Goal: Transaction & Acquisition: Purchase product/service

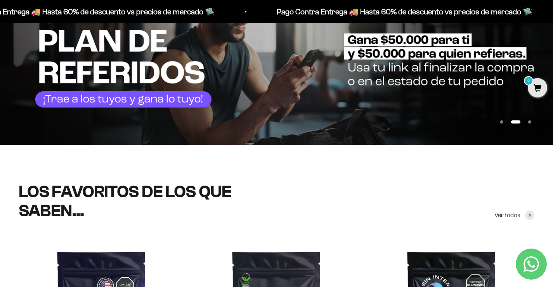
scroll to position [310, 0]
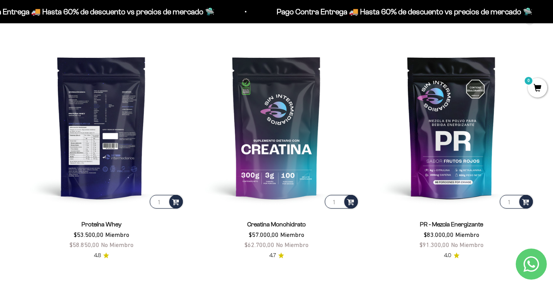
click at [104, 97] on img at bounding box center [102, 127] width 166 height 166
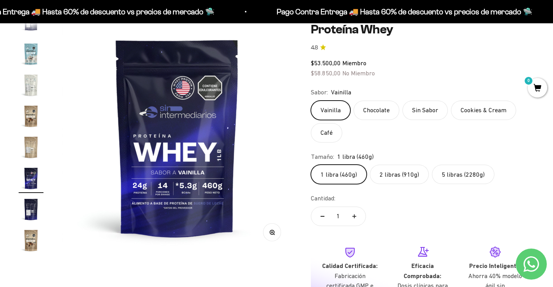
click at [33, 88] on img "Ir al artículo 15" at bounding box center [31, 85] width 25 height 25
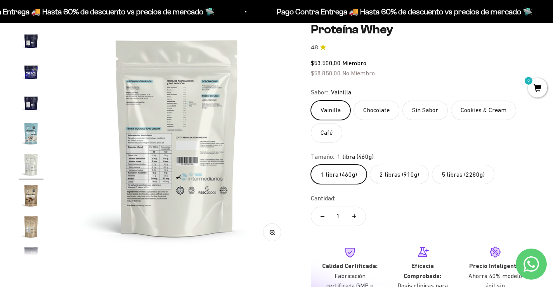
click at [176, 92] on img at bounding box center [177, 137] width 230 height 230
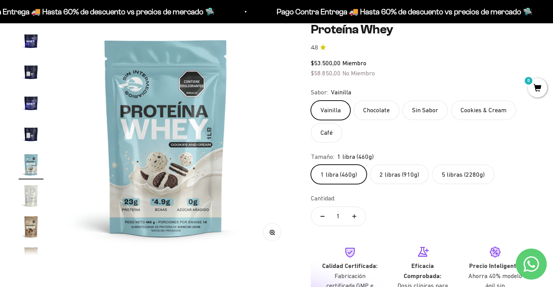
scroll to position [0, 3109]
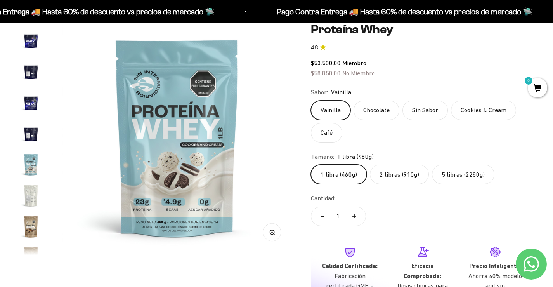
click at [269, 147] on img at bounding box center [177, 137] width 230 height 230
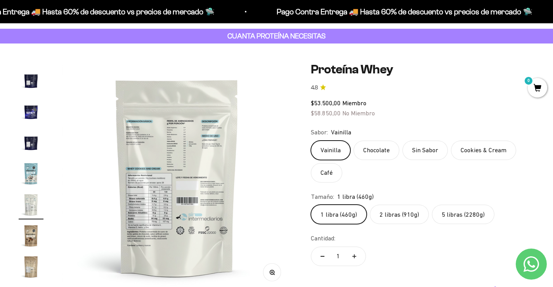
scroll to position [78, 0]
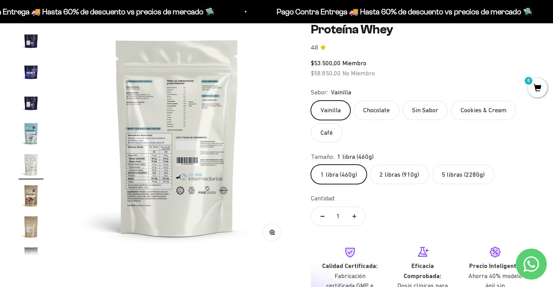
click at [21, 102] on img "Ir al artículo 13" at bounding box center [31, 102] width 25 height 25
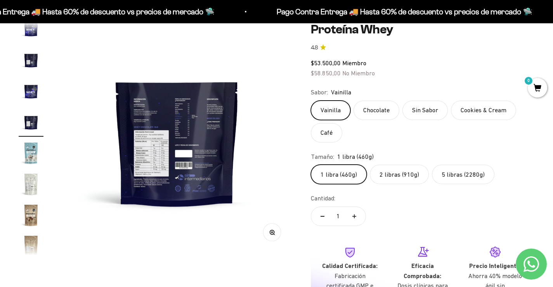
scroll to position [309, 0]
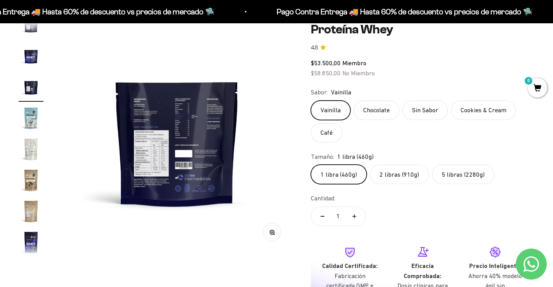
click at [35, 141] on img "Ir al artículo 15" at bounding box center [31, 149] width 25 height 25
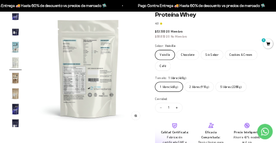
scroll to position [0, 0]
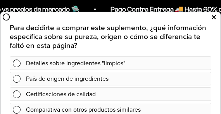
click at [213, 16] on icon at bounding box center [214, 17] width 4 height 10
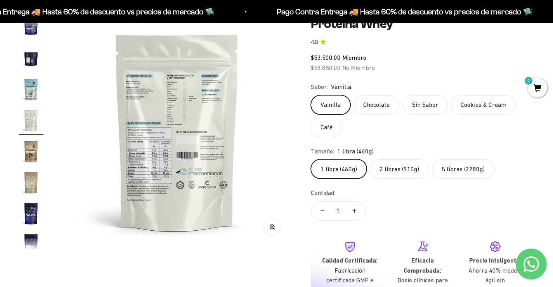
scroll to position [44, 0]
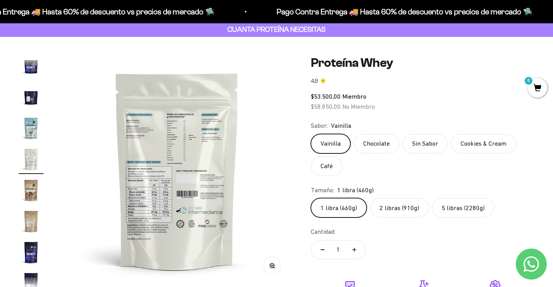
click at [405, 206] on label "2 libras (910g)" at bounding box center [399, 207] width 59 height 19
click at [311, 198] on input "2 libras (910g)" at bounding box center [310, 197] width 0 height 0
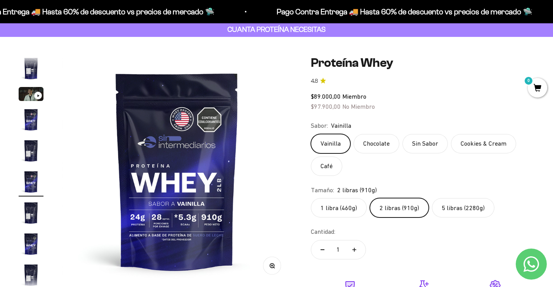
scroll to position [14, 0]
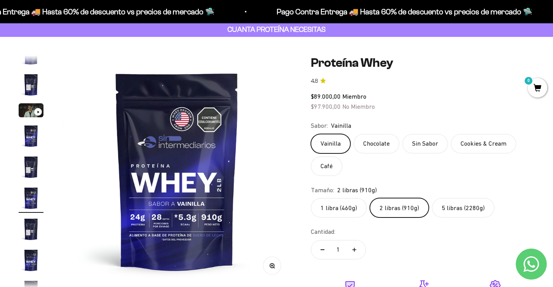
click at [466, 209] on label "5 libras (2280g)" at bounding box center [463, 207] width 62 height 19
click at [311, 198] on input "5 libras (2280g)" at bounding box center [310, 197] width 0 height 0
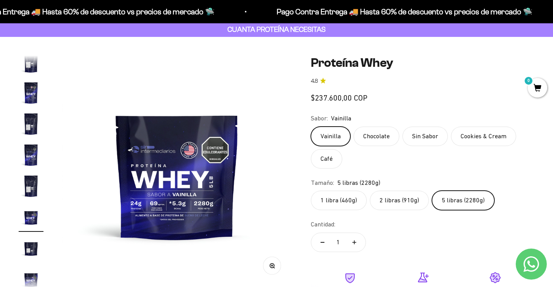
scroll to position [138, 0]
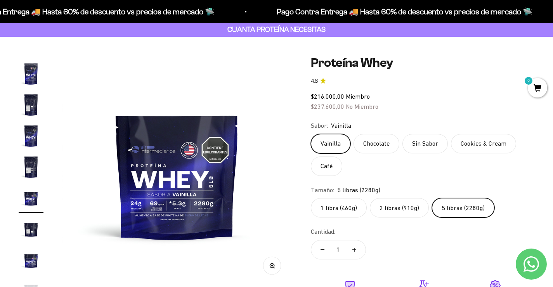
click at [284, 177] on img at bounding box center [177, 170] width 230 height 230
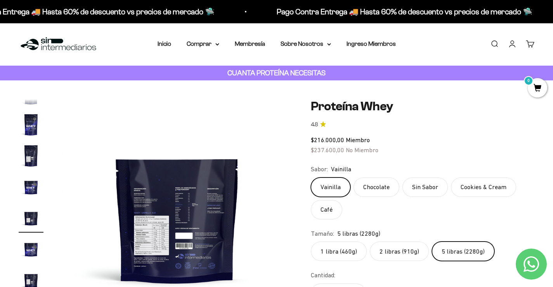
scroll to position [0, 0]
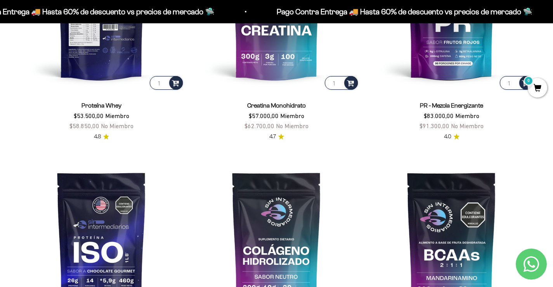
scroll to position [427, 0]
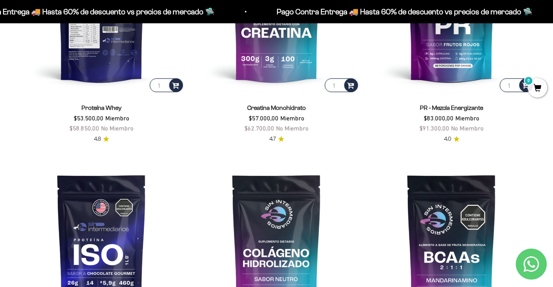
click at [116, 55] on img at bounding box center [102, 11] width 166 height 166
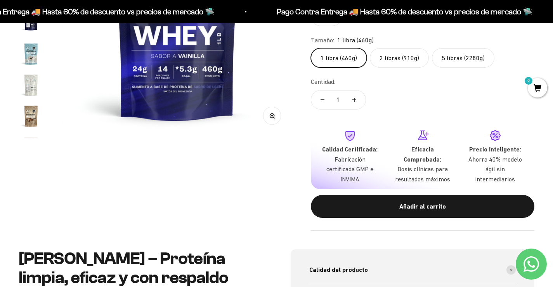
scroll to position [218, 0]
click at [29, 96] on img "Ir al artículo 14" at bounding box center [31, 92] width 25 height 25
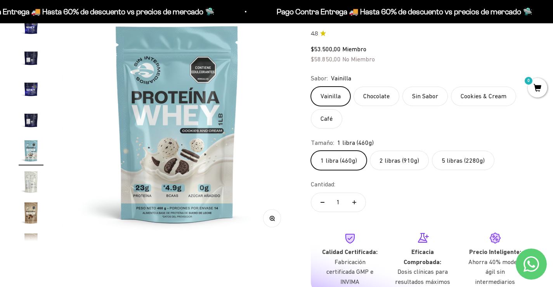
scroll to position [78, 0]
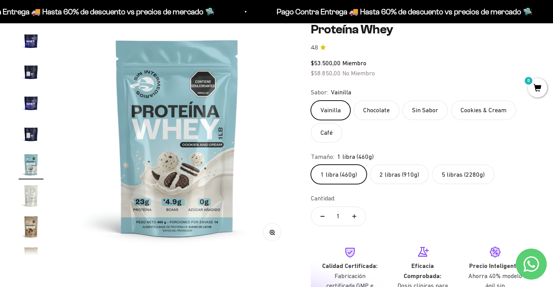
click at [278, 130] on img at bounding box center [177, 137] width 230 height 230
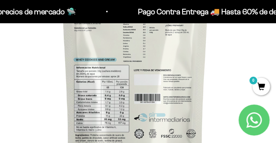
scroll to position [155, 0]
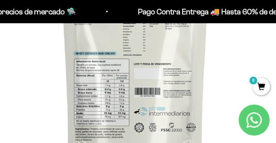
click at [23, 69] on img at bounding box center [135, 64] width 276 height 276
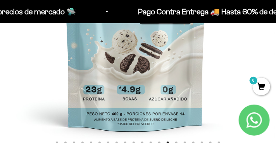
scroll to position [213, 0]
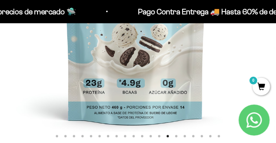
click at [255, 58] on img at bounding box center [136, 6] width 276 height 276
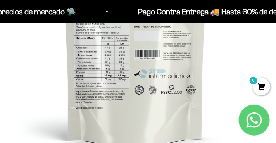
scroll to position [175, 0]
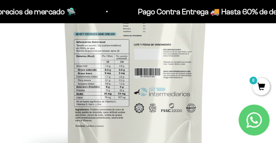
click at [16, 71] on img at bounding box center [135, 45] width 276 height 276
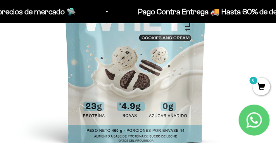
scroll to position [194, 0]
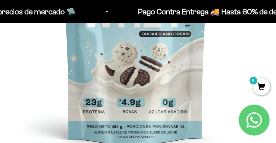
click at [261, 59] on img at bounding box center [136, 25] width 276 height 276
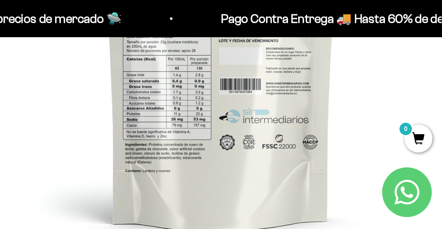
scroll to position [0, 0]
